Goal: Task Accomplishment & Management: Manage account settings

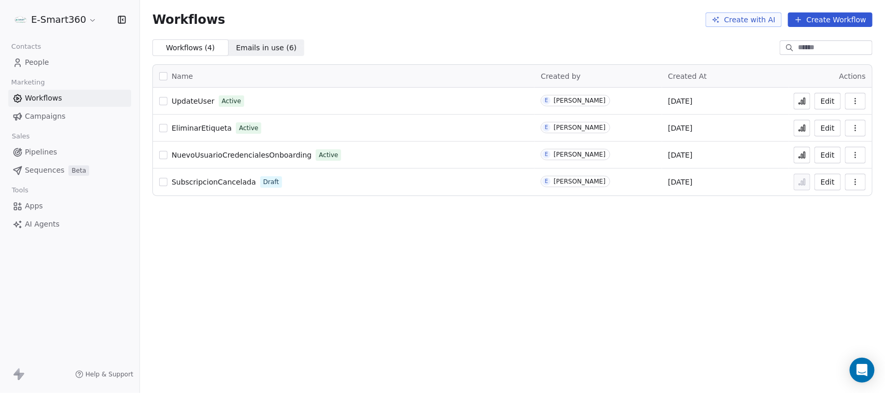
click at [27, 52] on span "Contacts" at bounding box center [26, 47] width 39 height 16
click at [40, 60] on span "People" at bounding box center [37, 62] width 24 height 11
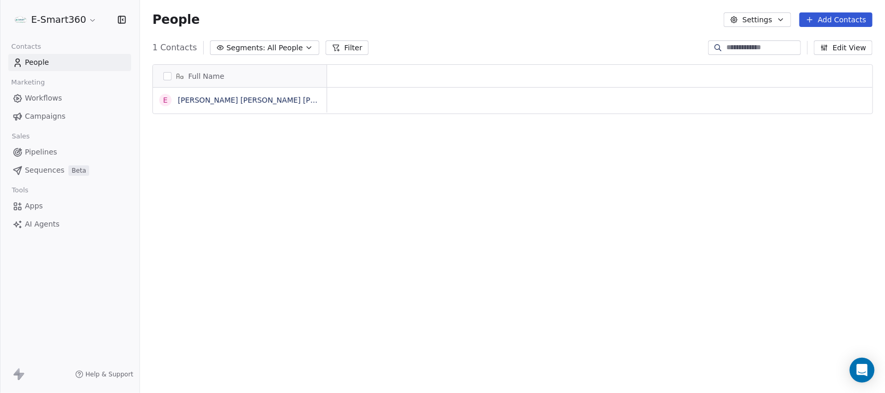
scroll to position [336, 736]
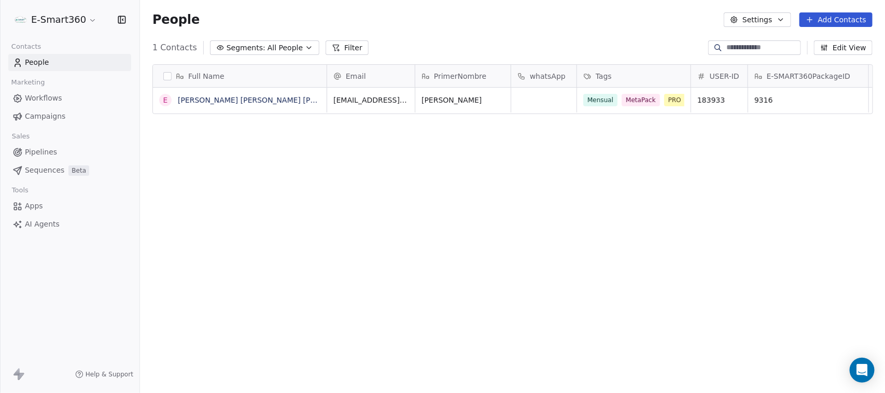
click at [49, 117] on span "Campaigns" at bounding box center [45, 116] width 40 height 11
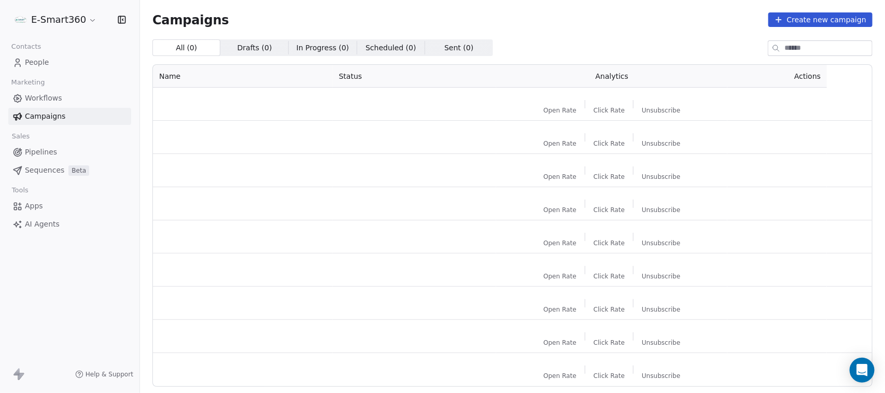
click at [48, 102] on span "Workflows" at bounding box center [43, 98] width 37 height 11
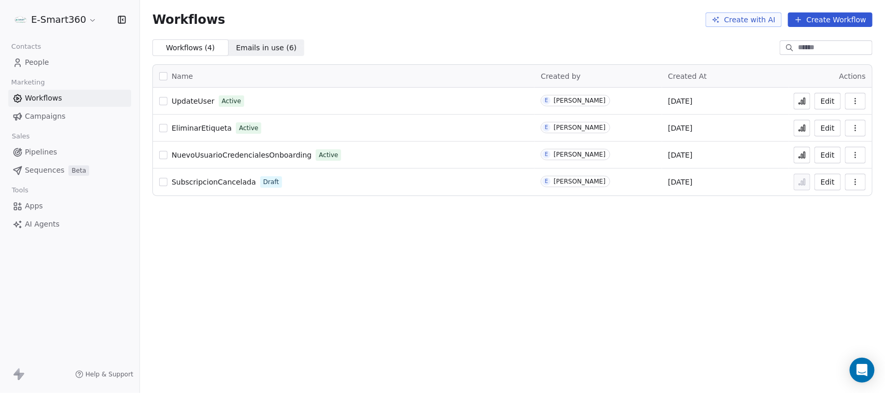
click at [833, 102] on button "Edit" at bounding box center [828, 101] width 26 height 17
click at [92, 65] on link "People" at bounding box center [69, 62] width 123 height 17
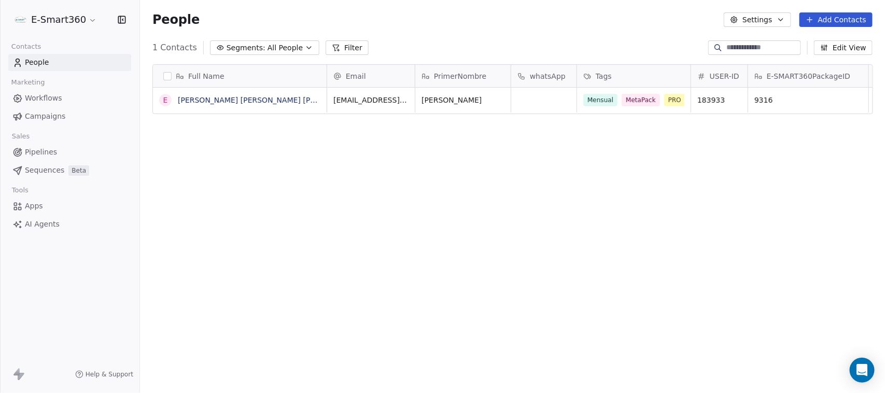
scroll to position [336, 736]
click at [780, 157] on div "Full Name E [PERSON_NAME] [PERSON_NAME] [PERSON_NAME] Email PrimerNombre whatsA…" at bounding box center [512, 229] width 745 height 346
